Goal: Task Accomplishment & Management: Manage account settings

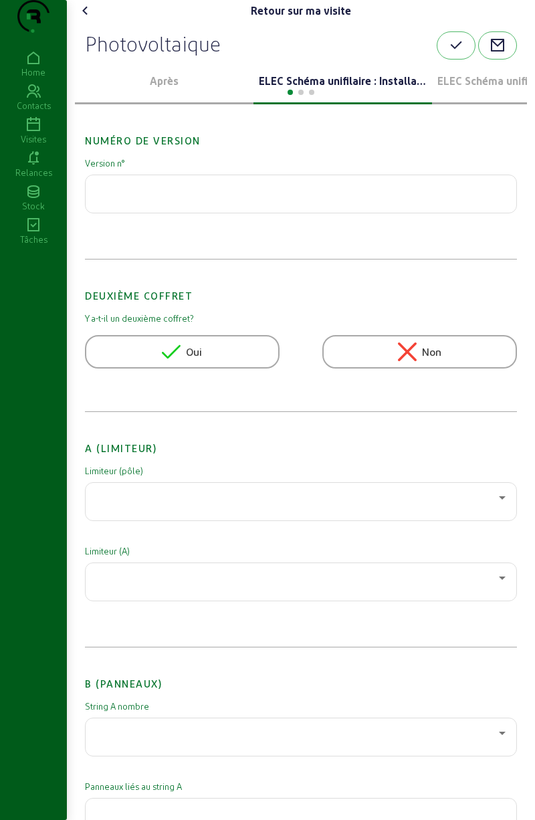
click at [80, 19] on icon at bounding box center [86, 11] width 16 height 16
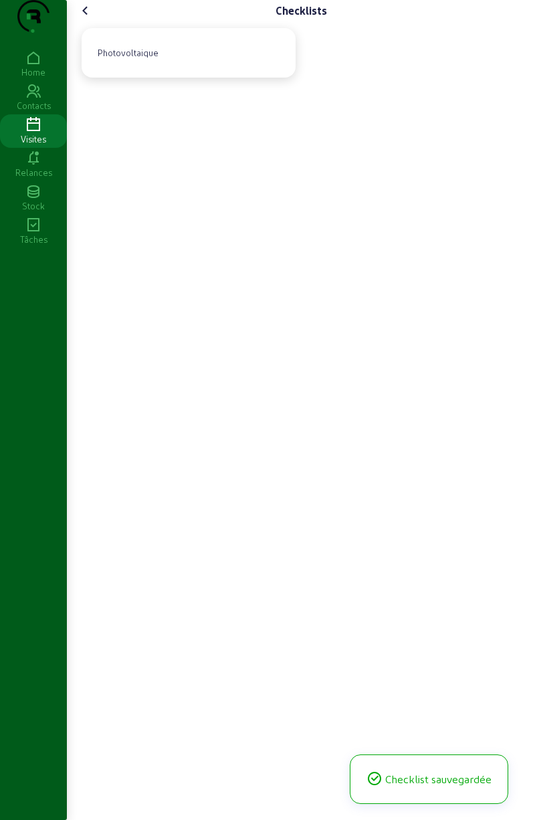
click at [87, 19] on icon at bounding box center [86, 11] width 16 height 16
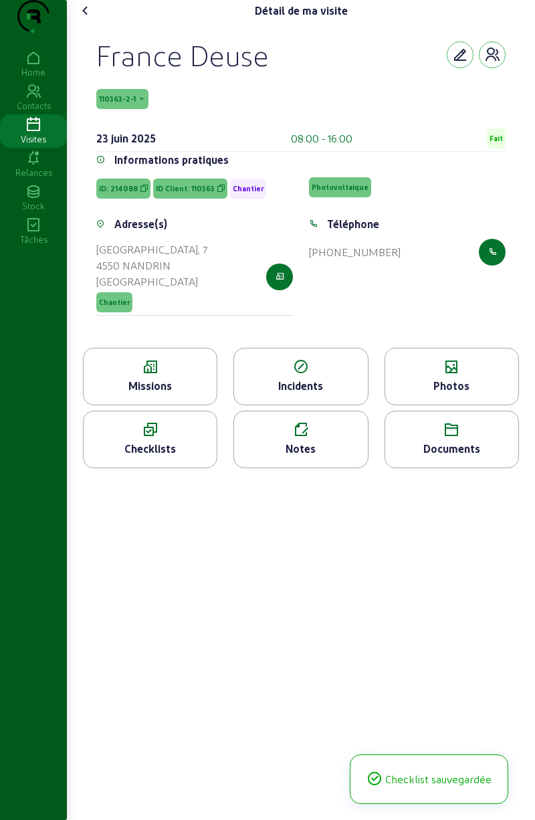
click at [89, 21] on cam-font-icon at bounding box center [85, 10] width 21 height 21
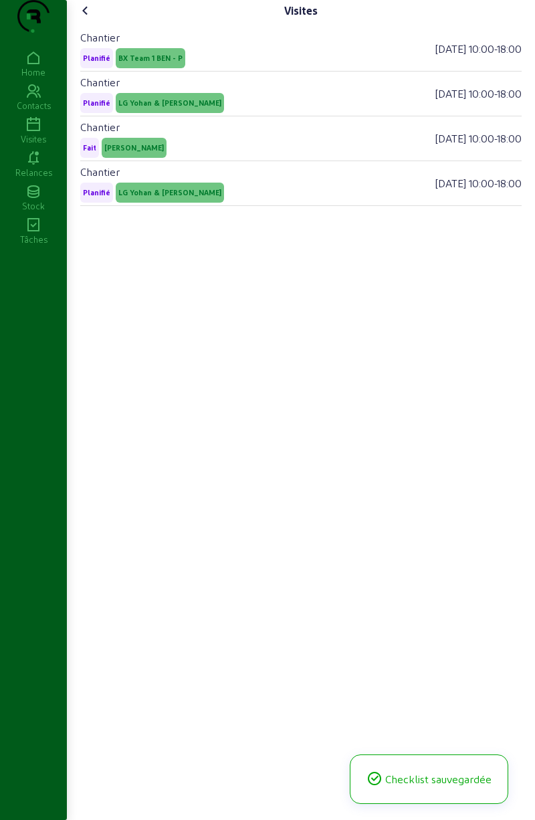
click at [91, 19] on icon at bounding box center [86, 11] width 16 height 16
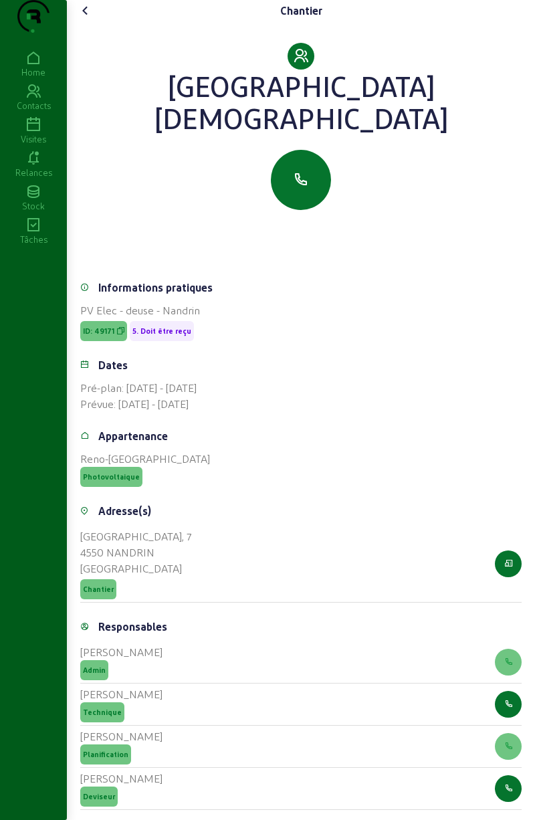
click at [26, 66] on icon at bounding box center [33, 58] width 67 height 16
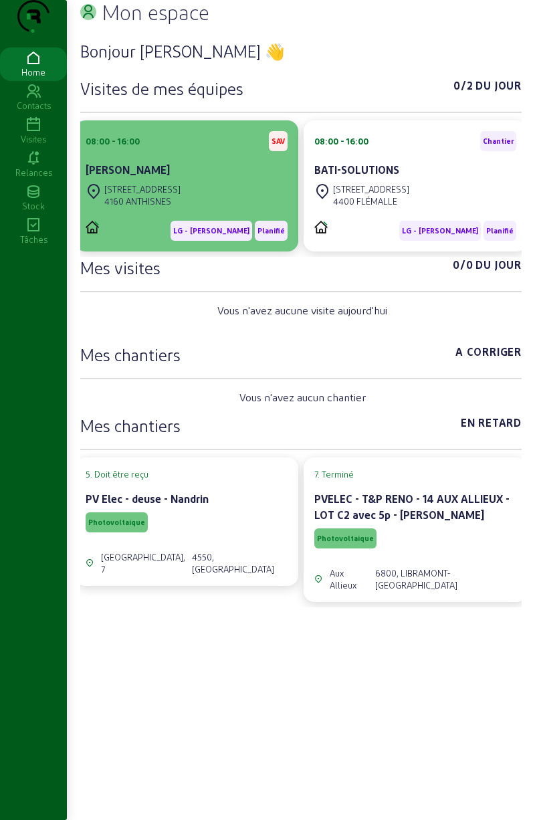
click at [205, 178] on div "[PERSON_NAME]" at bounding box center [187, 170] width 202 height 16
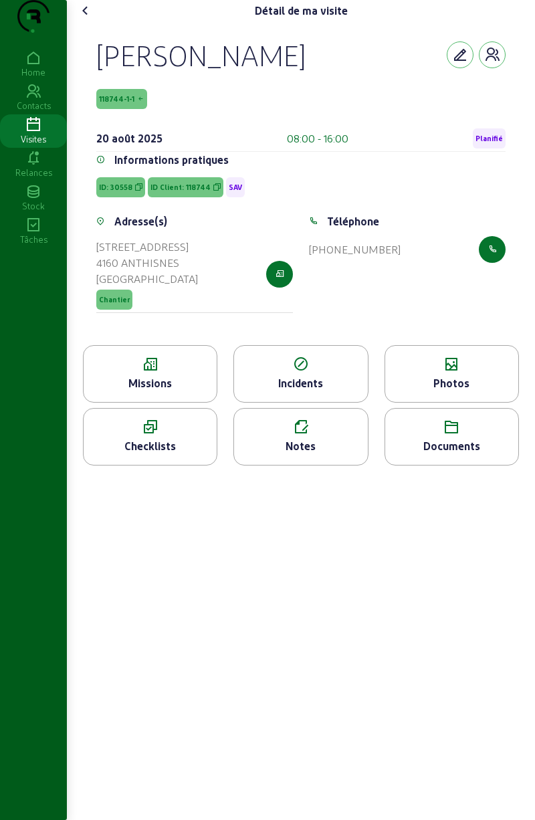
click at [448, 373] on icon at bounding box center [451, 364] width 133 height 16
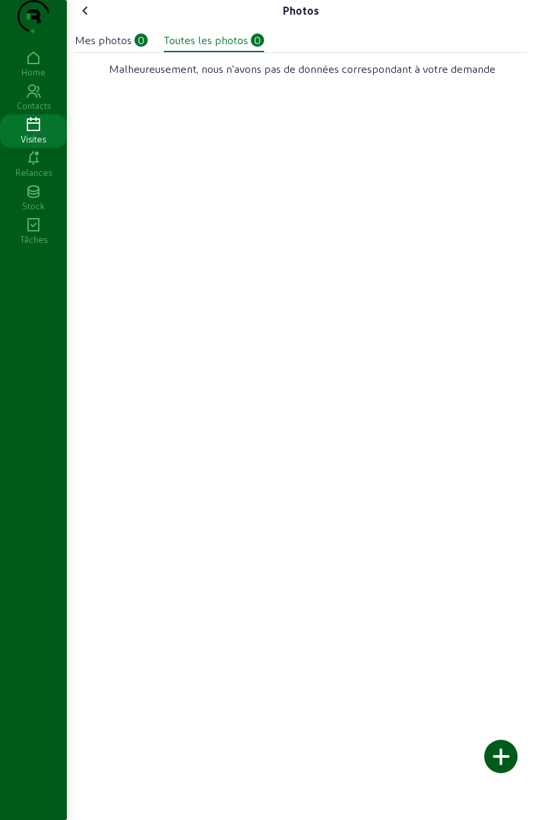
click at [96, 21] on cam-font-icon at bounding box center [85, 10] width 21 height 21
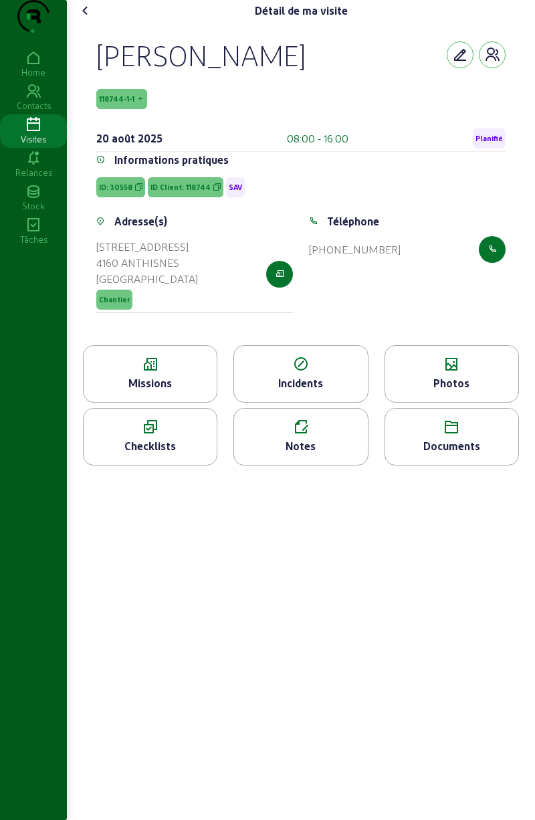
click at [463, 391] on div "Photos" at bounding box center [451, 383] width 133 height 16
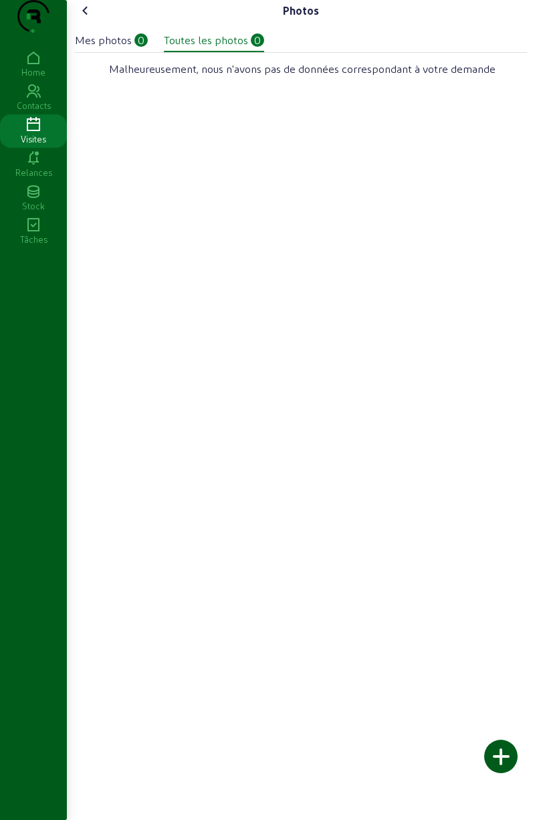
click at [138, 48] on div "Mes photos 0" at bounding box center [111, 40] width 73 height 16
click at [506, 758] on div at bounding box center [500, 756] width 33 height 33
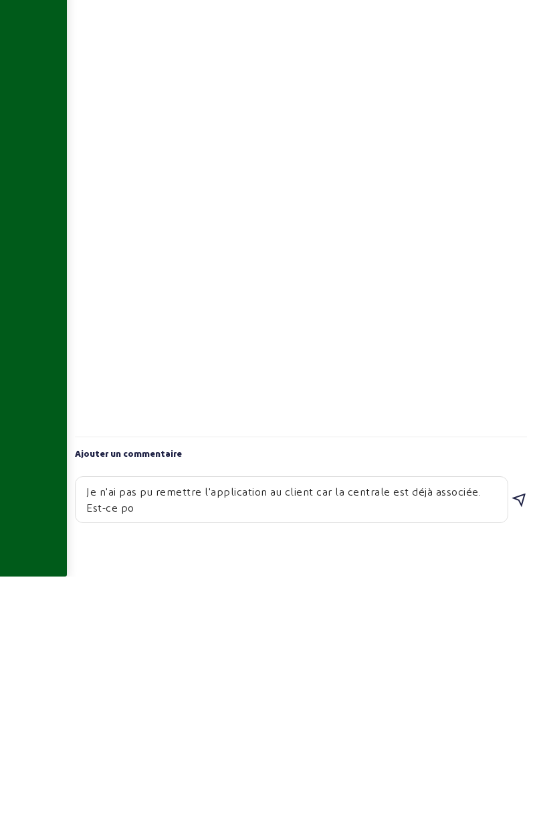
click at [467, 759] on textarea "Je n'ai pas pu remettre l'application au client car la centrale est déjà associ…" at bounding box center [291, 743] width 411 height 32
click at [320, 759] on textarea "Je n'ai pas pu remettre l'application au client car la centrale est déjà associ…" at bounding box center [291, 743] width 411 height 32
type textarea "Je n'ai pas pu remettre l'application au client car la centrale est déjà associ…"
click at [523, 752] on icon at bounding box center [519, 744] width 16 height 16
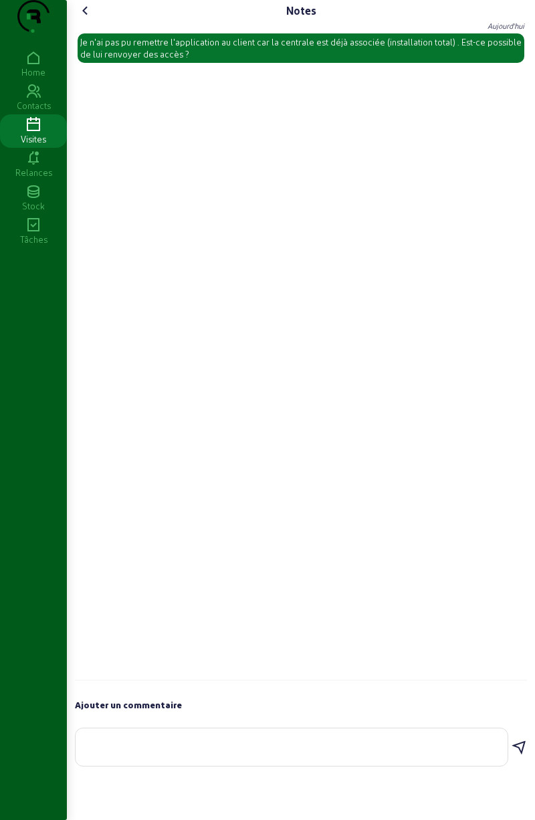
click at [84, 21] on cam-font-icon at bounding box center [85, 10] width 21 height 21
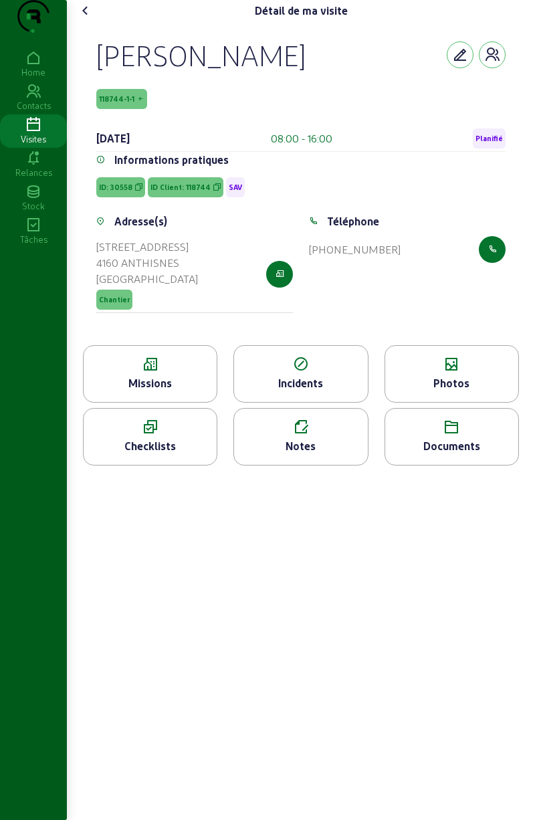
click at [491, 148] on span "Planifié" at bounding box center [489, 138] width 33 height 20
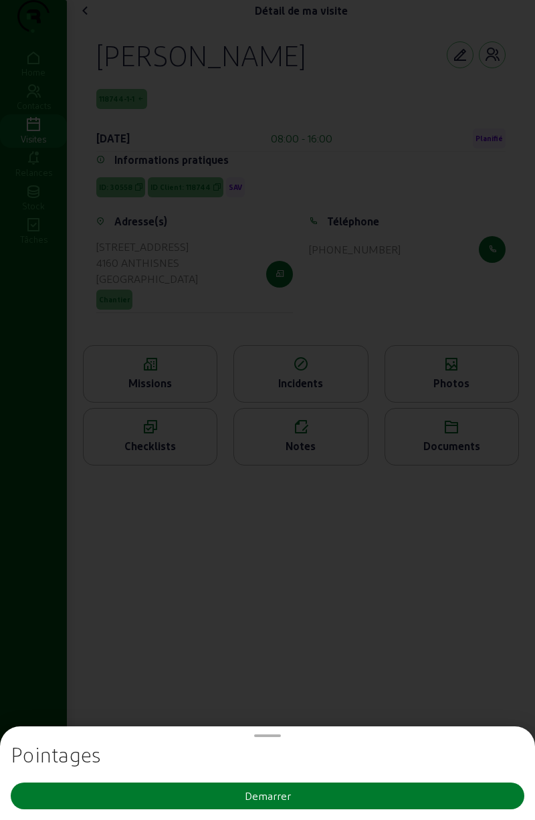
click at [299, 805] on button "Demarrer" at bounding box center [268, 796] width 514 height 27
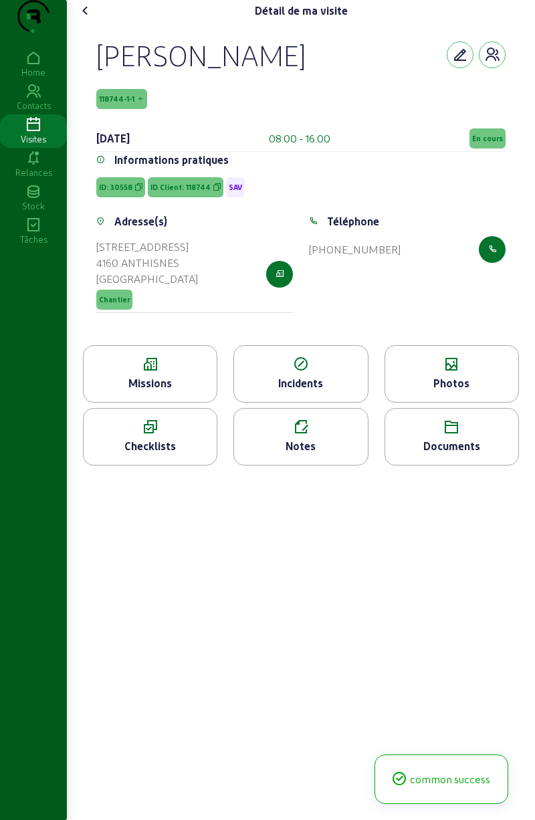
click at [482, 143] on span "En cours" at bounding box center [487, 138] width 31 height 9
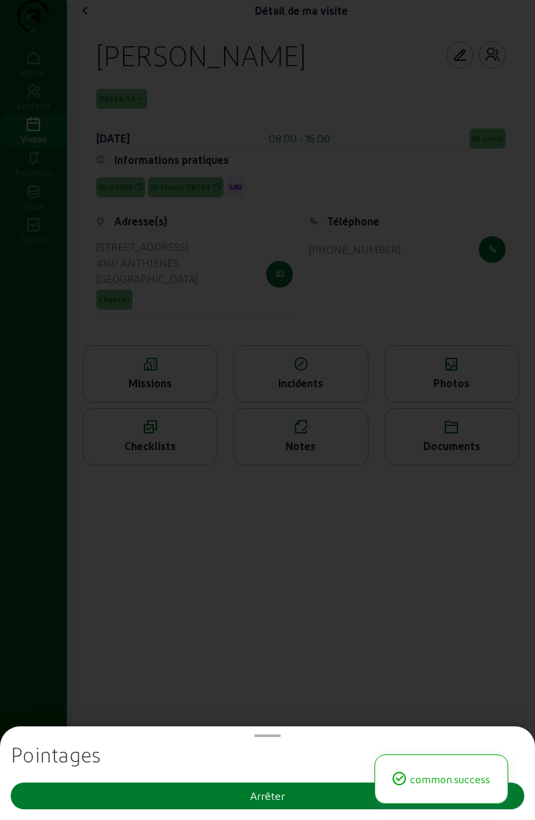
click at [302, 783] on button "Arrêter" at bounding box center [268, 796] width 514 height 27
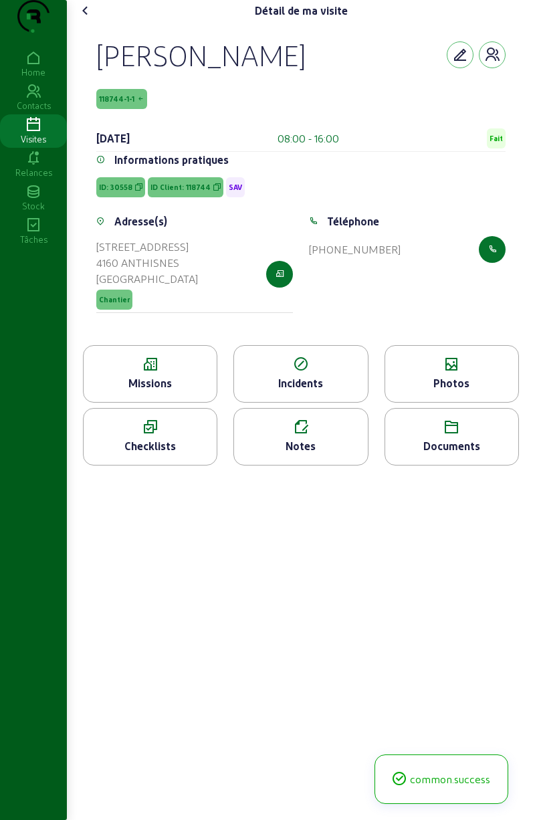
click at [140, 375] on div "Missions" at bounding box center [150, 374] width 134 height 58
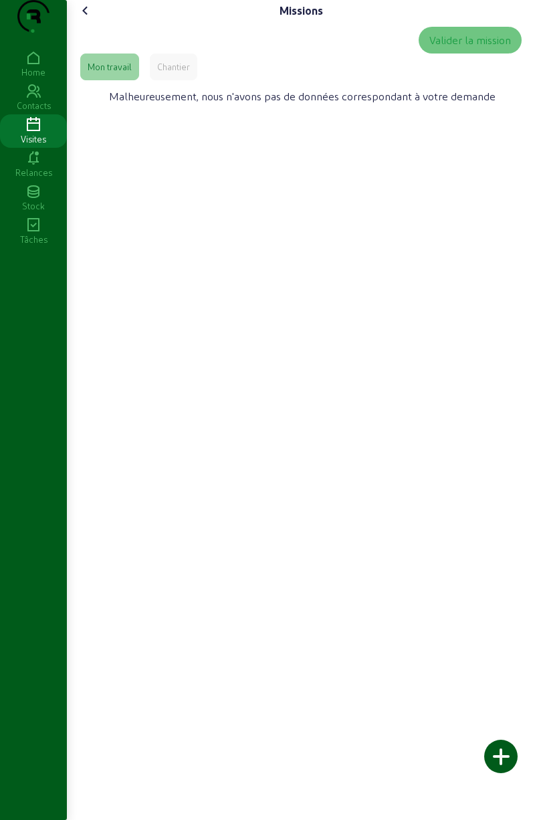
click at [185, 80] on div "Chantier" at bounding box center [173, 67] width 47 height 27
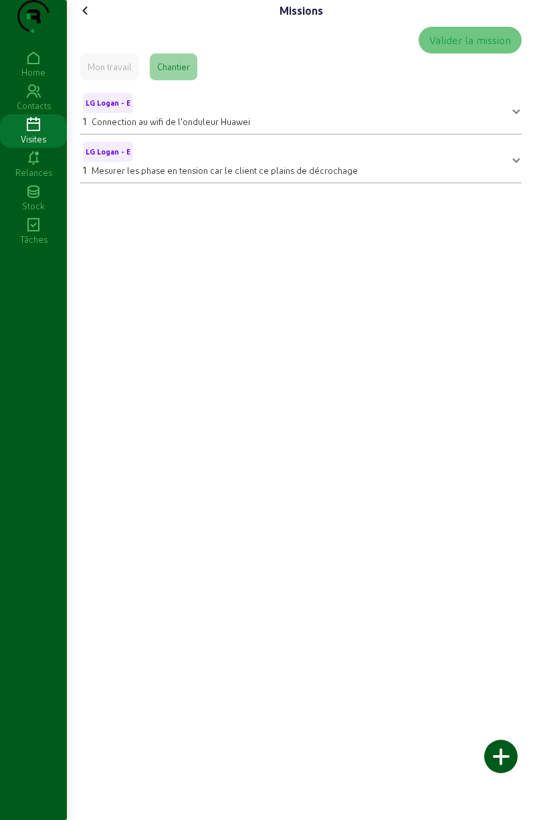
click at [90, 19] on icon at bounding box center [86, 11] width 16 height 16
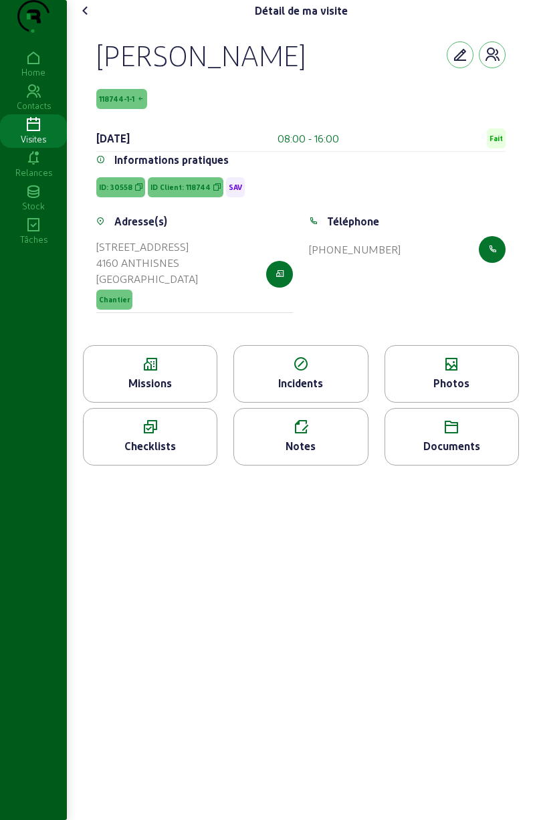
click at [94, 19] on icon at bounding box center [86, 11] width 16 height 16
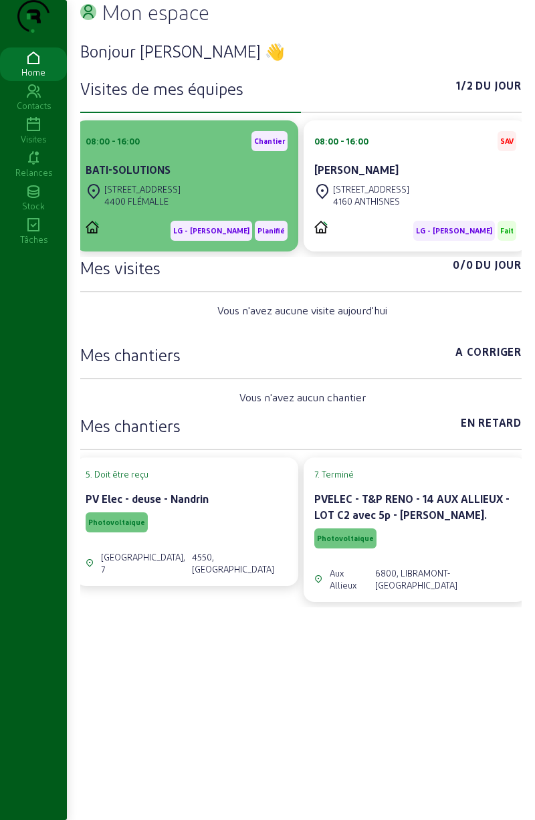
click at [147, 195] on div "[STREET_ADDRESS]" at bounding box center [142, 189] width 76 height 12
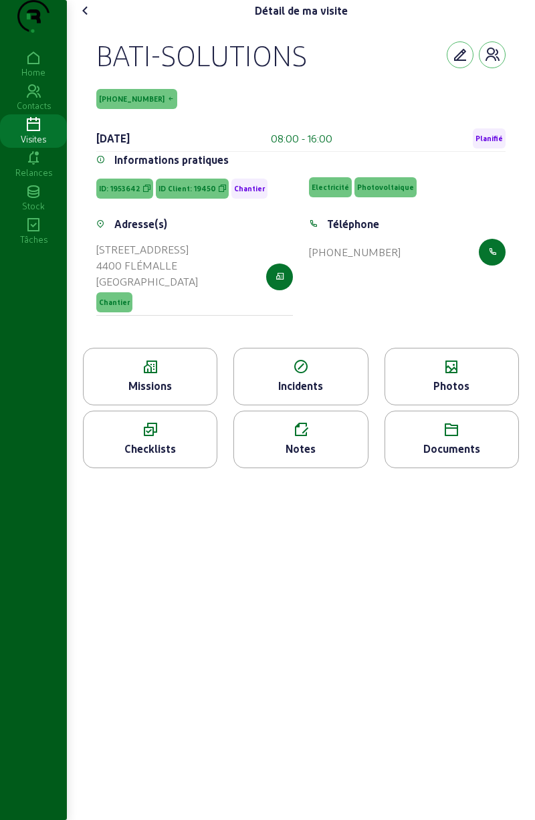
click at [163, 375] on icon at bounding box center [150, 367] width 133 height 16
